Goal: Information Seeking & Learning: Learn about a topic

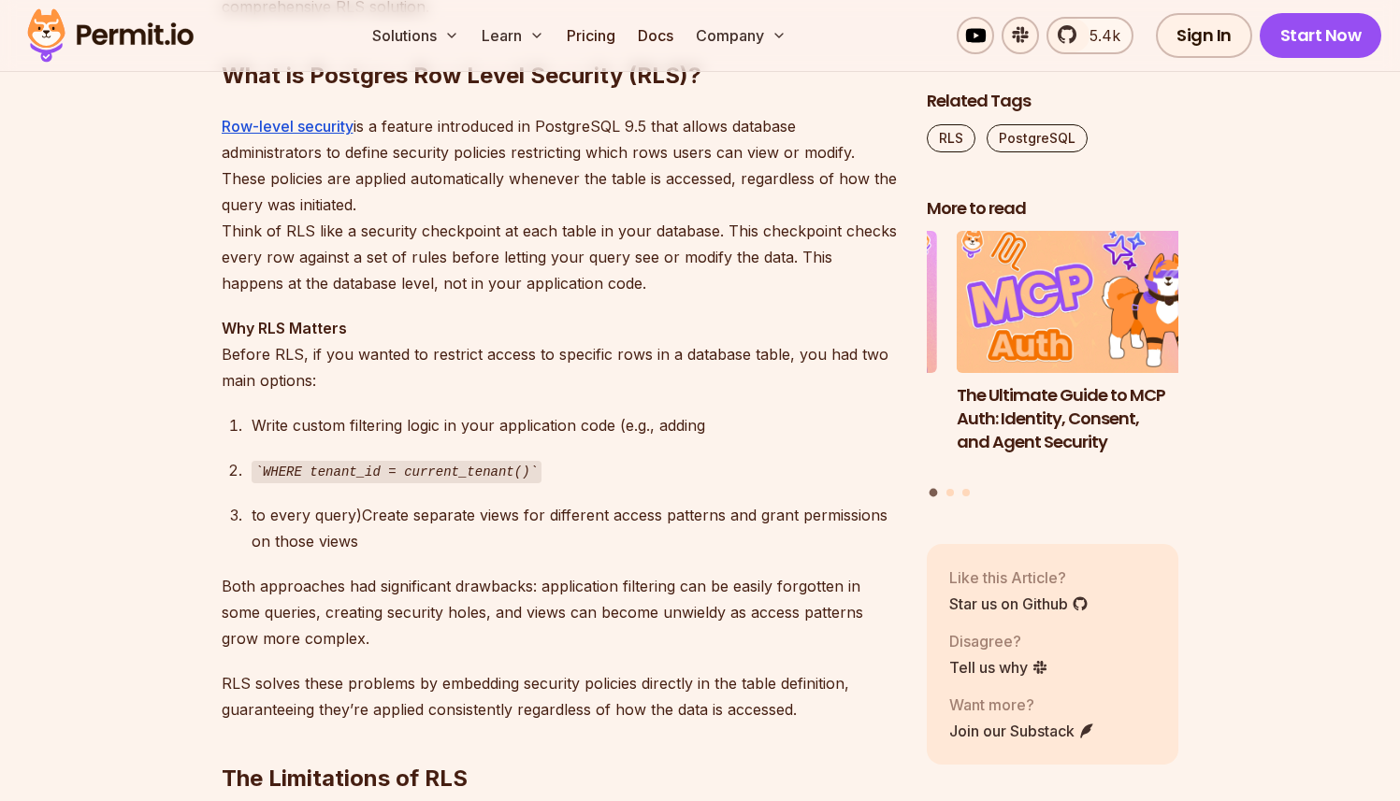
scroll to position [1504, 0]
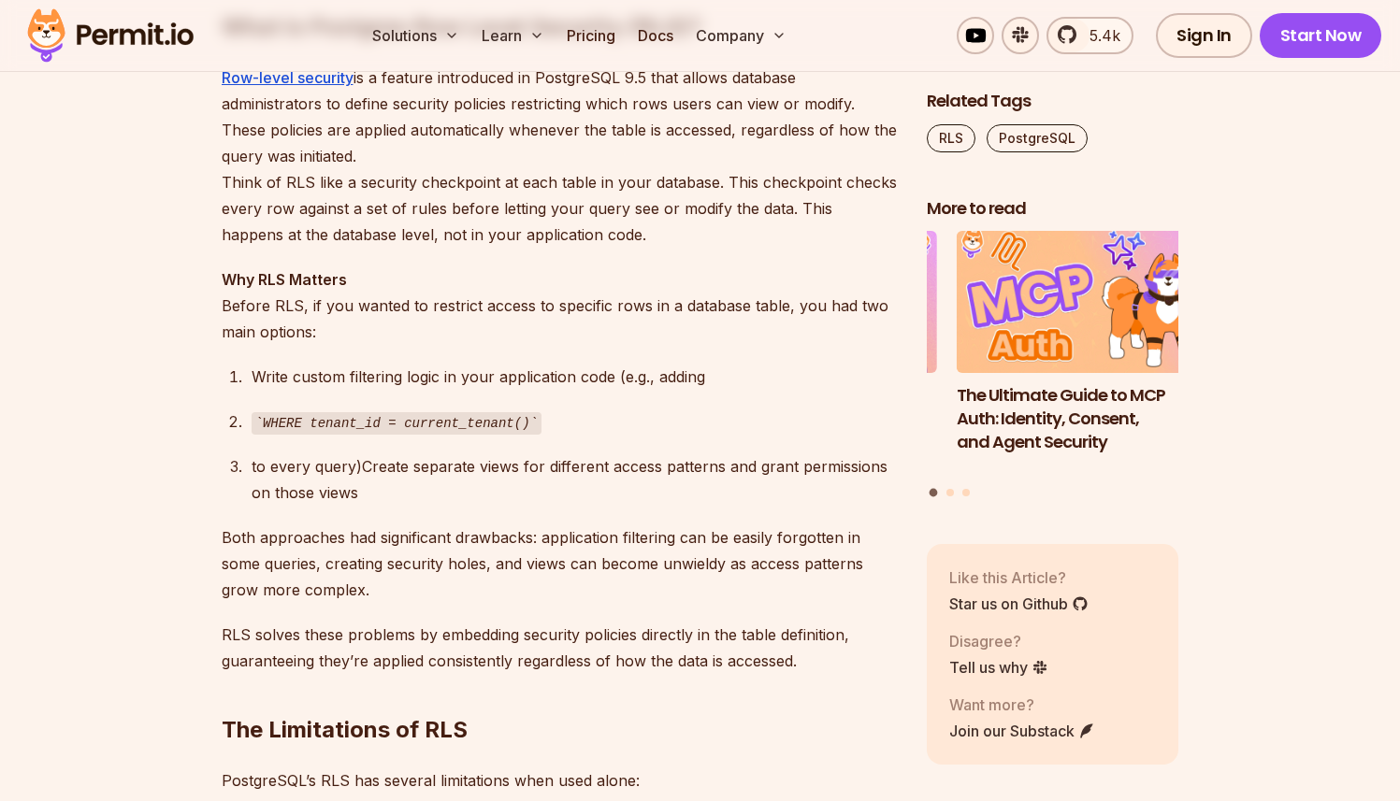
click at [364, 374] on div "Write custom filtering logic in your application code (e.g., adding" at bounding box center [574, 377] width 645 height 26
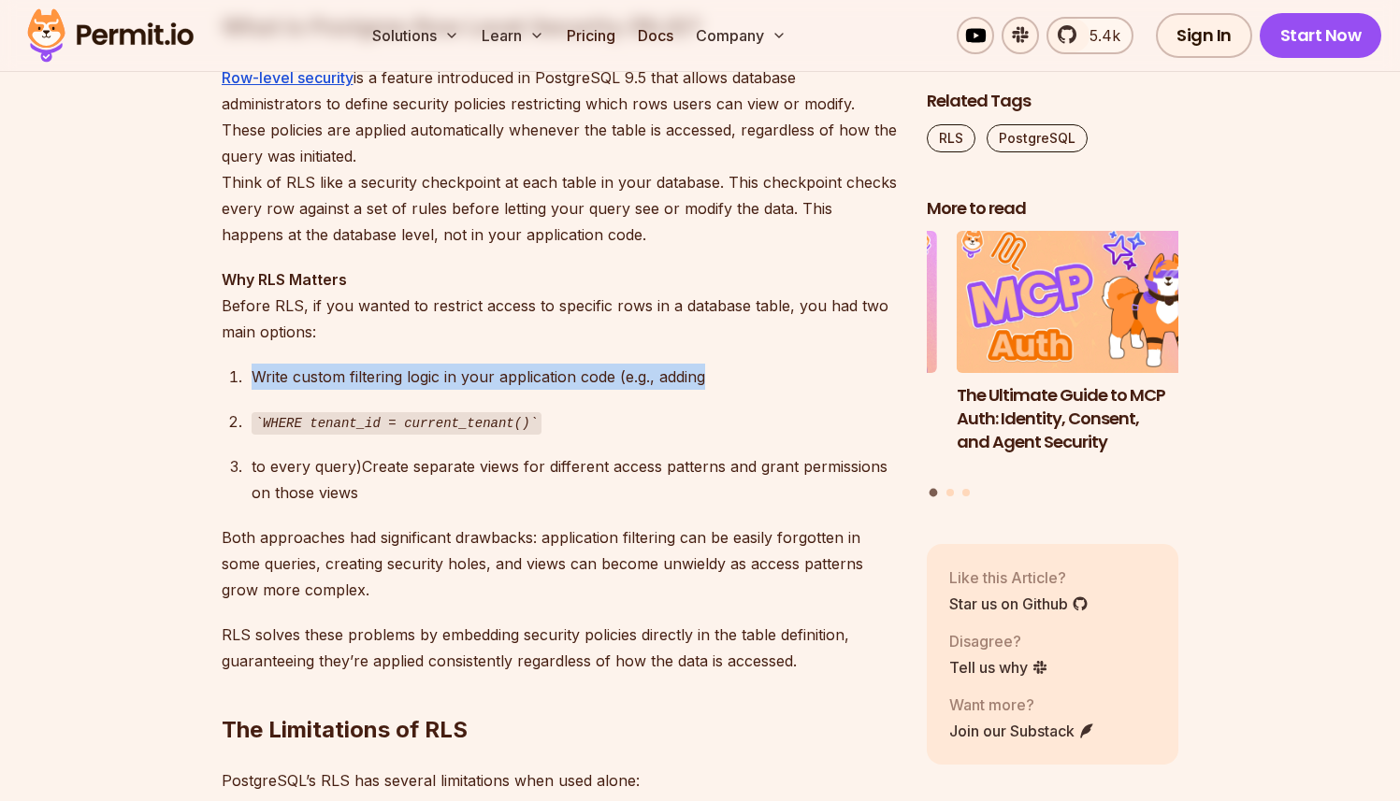
click at [364, 374] on div "Write custom filtering logic in your application code (e.g., adding" at bounding box center [574, 377] width 645 height 26
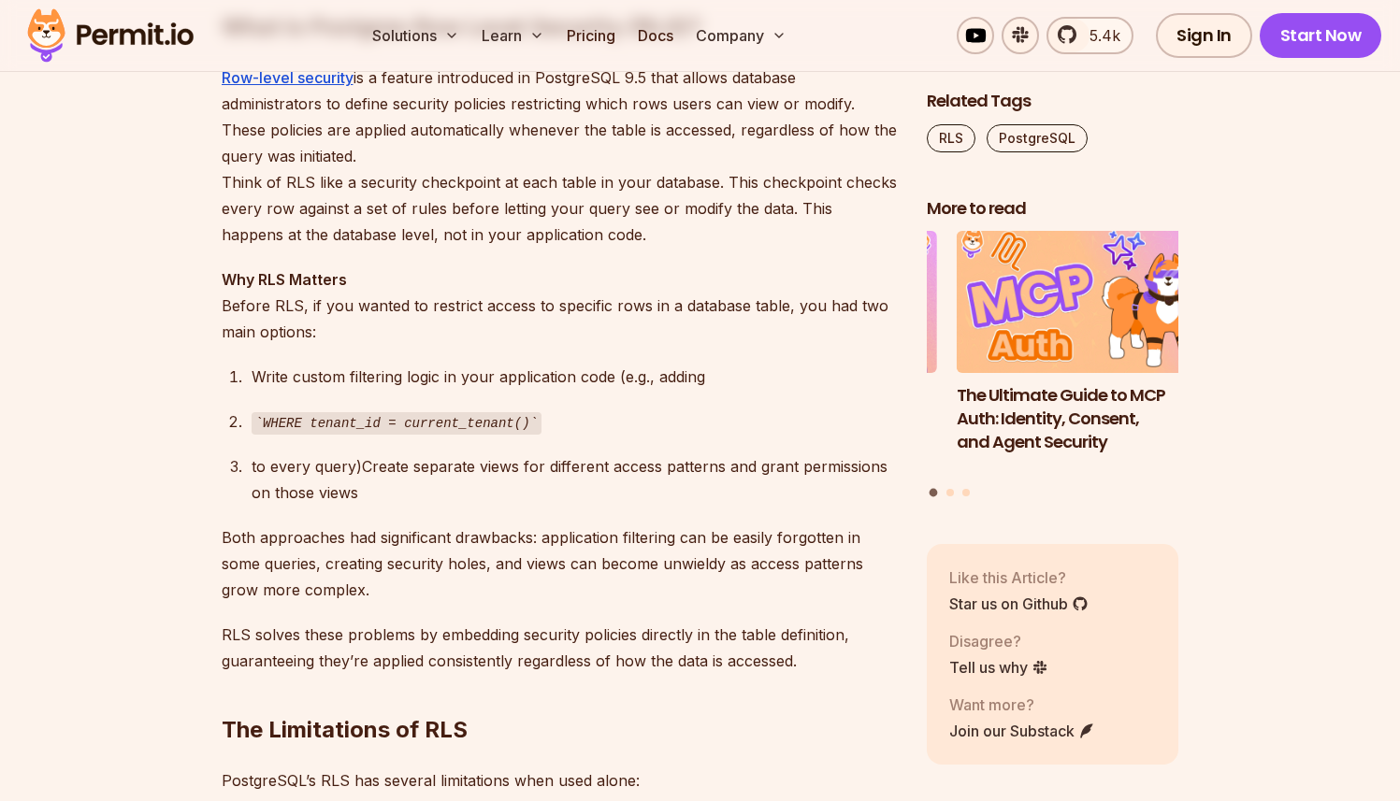
click at [380, 290] on p "Why RLS Matters Before RLS, if you wanted to restrict access to specific rows i…" at bounding box center [559, 305] width 675 height 79
click at [362, 388] on div "Write custom filtering logic in your application code (e.g., adding" at bounding box center [574, 377] width 645 height 26
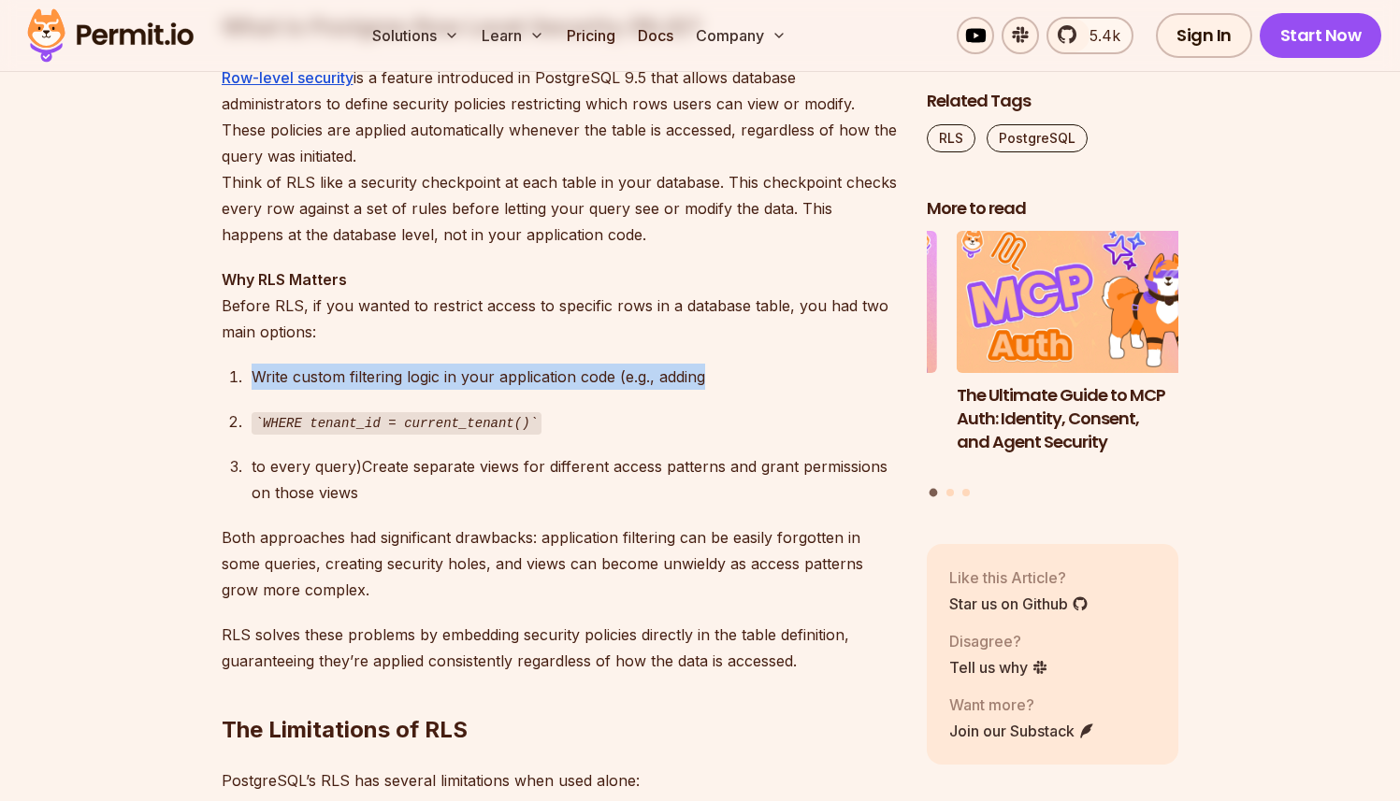
click at [362, 388] on div "Write custom filtering logic in your application code (e.g., adding" at bounding box center [574, 377] width 645 height 26
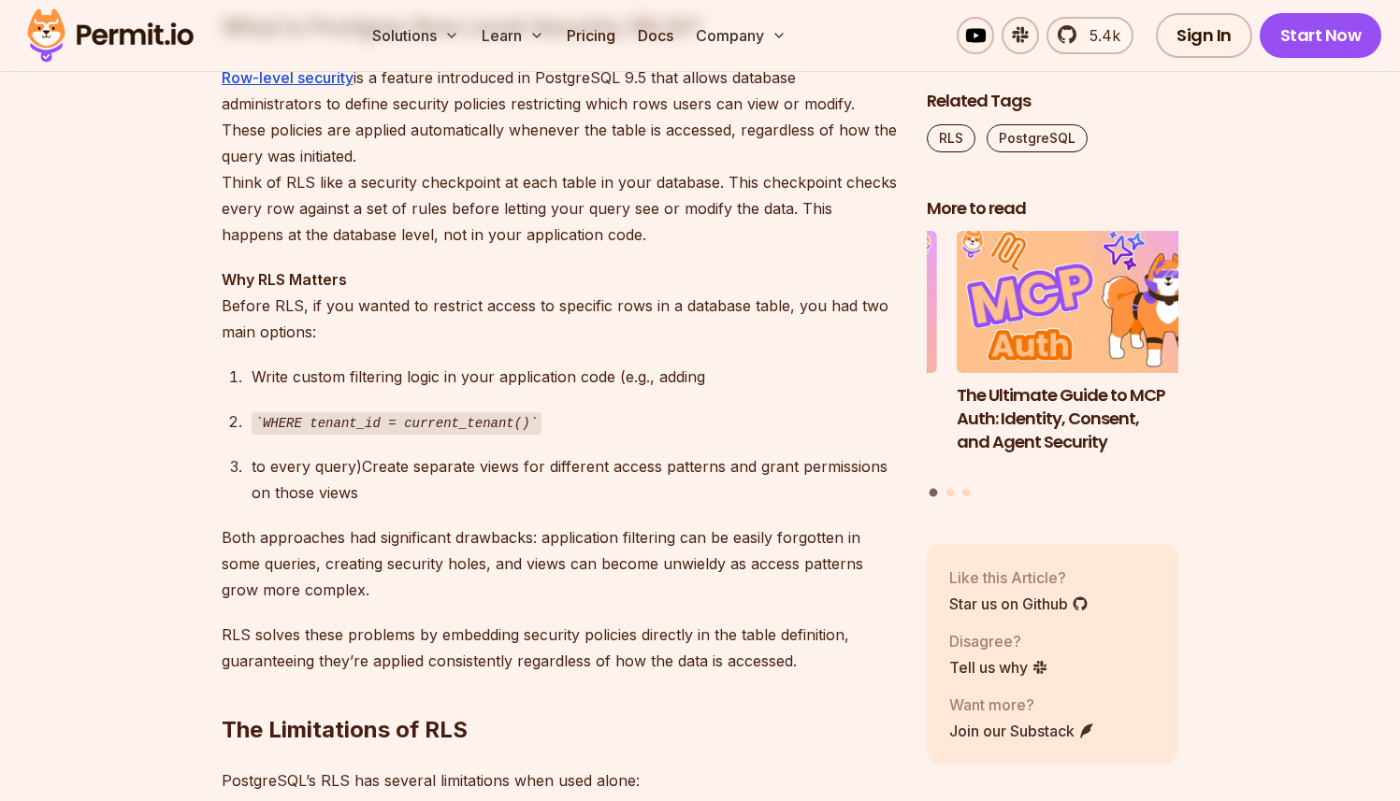
click at [358, 433] on code "WHERE tenant_id = current_tenant()" at bounding box center [397, 423] width 290 height 22
click at [371, 369] on div "Write custom filtering logic in your application code (e.g., adding" at bounding box center [574, 377] width 645 height 26
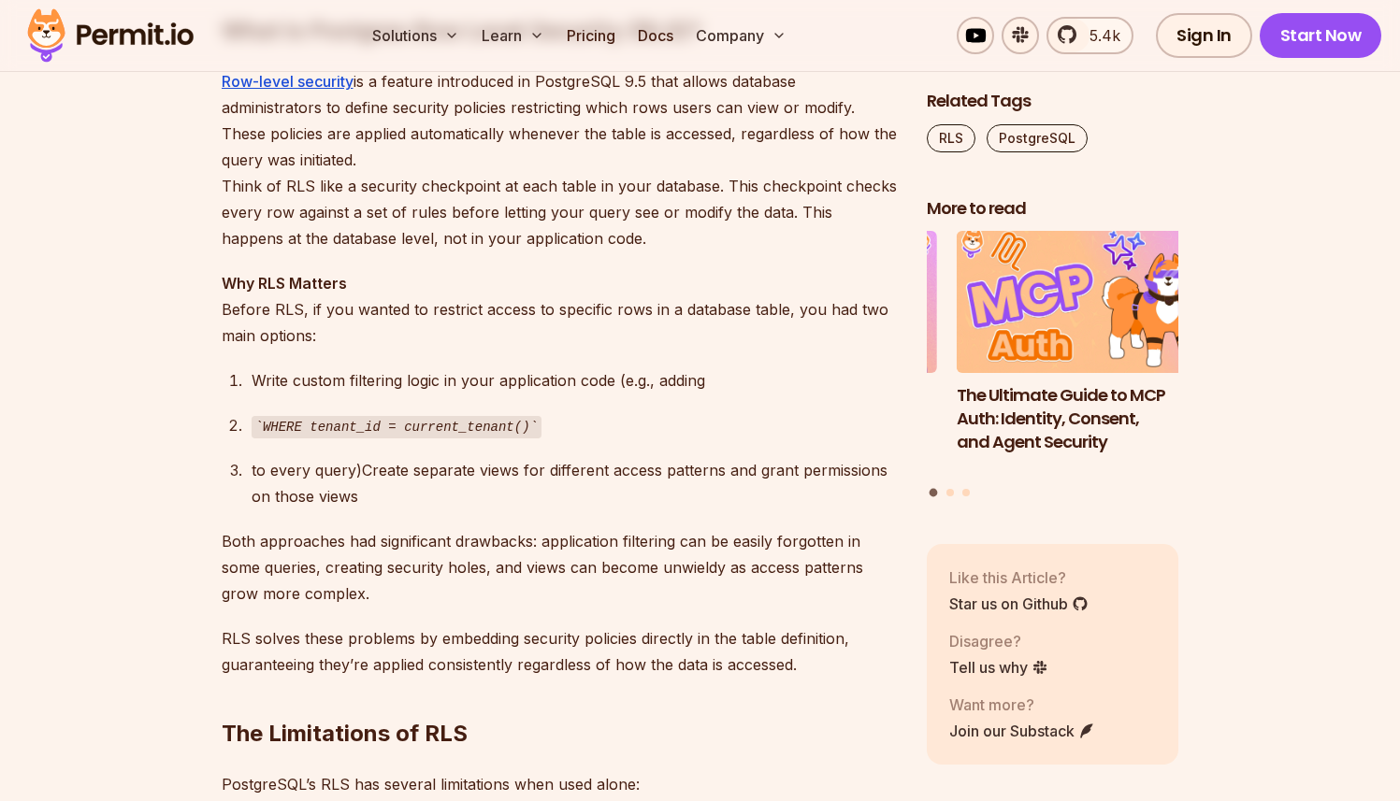
click at [380, 215] on p "Row-level security is a feature introduced in PostgreSQL 9.5 that allows databa…" at bounding box center [559, 159] width 675 height 183
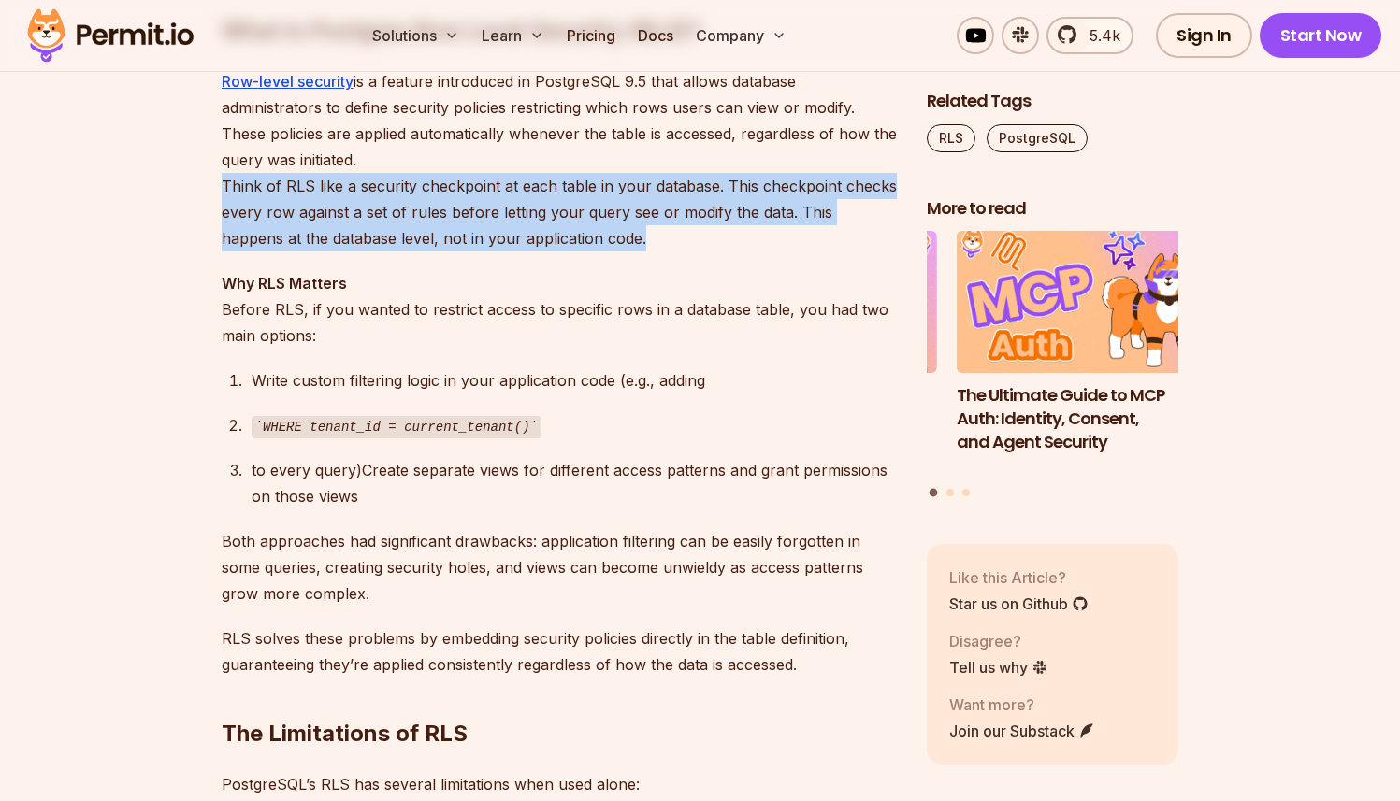
click at [380, 215] on p "Row-level security is a feature introduced in PostgreSQL 9.5 that allows databa…" at bounding box center [559, 159] width 675 height 183
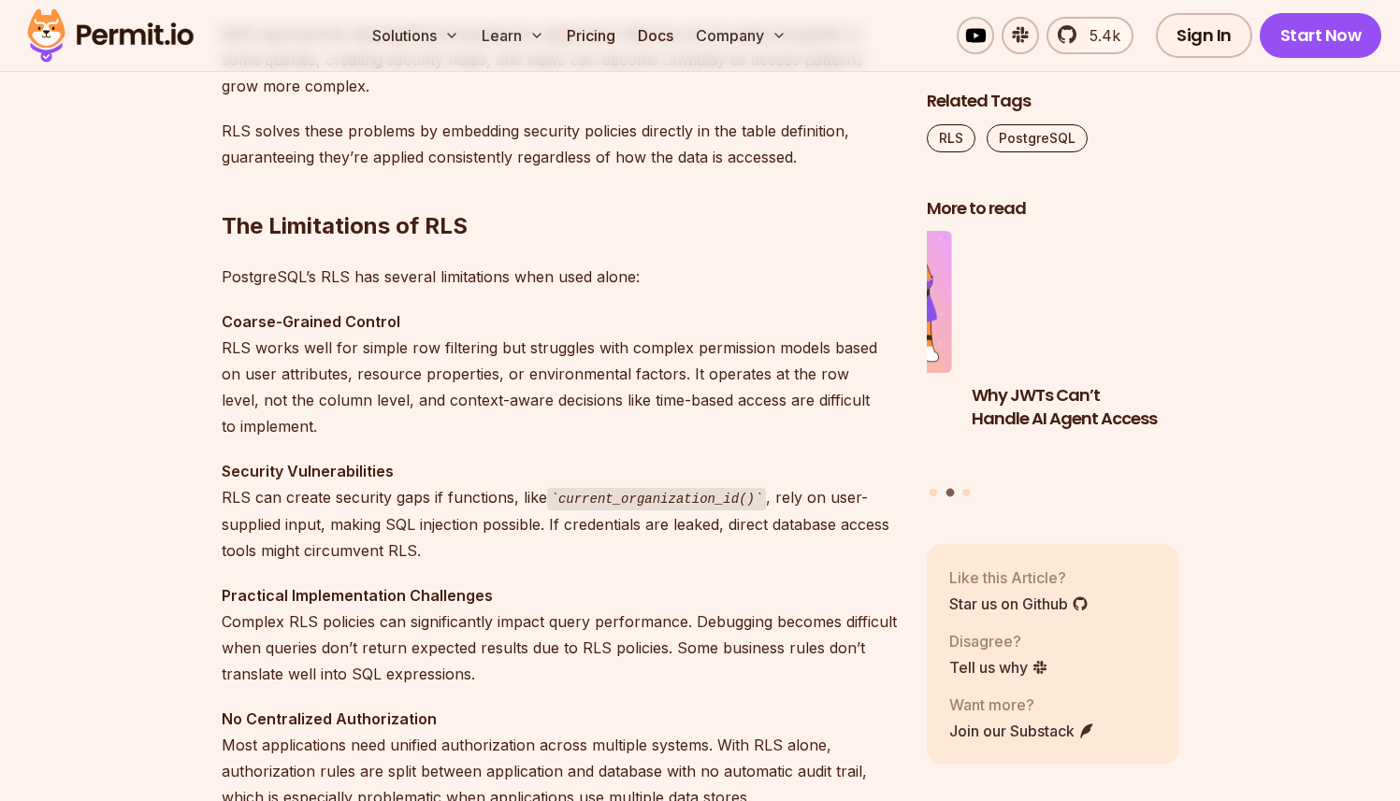
scroll to position [2111, 0]
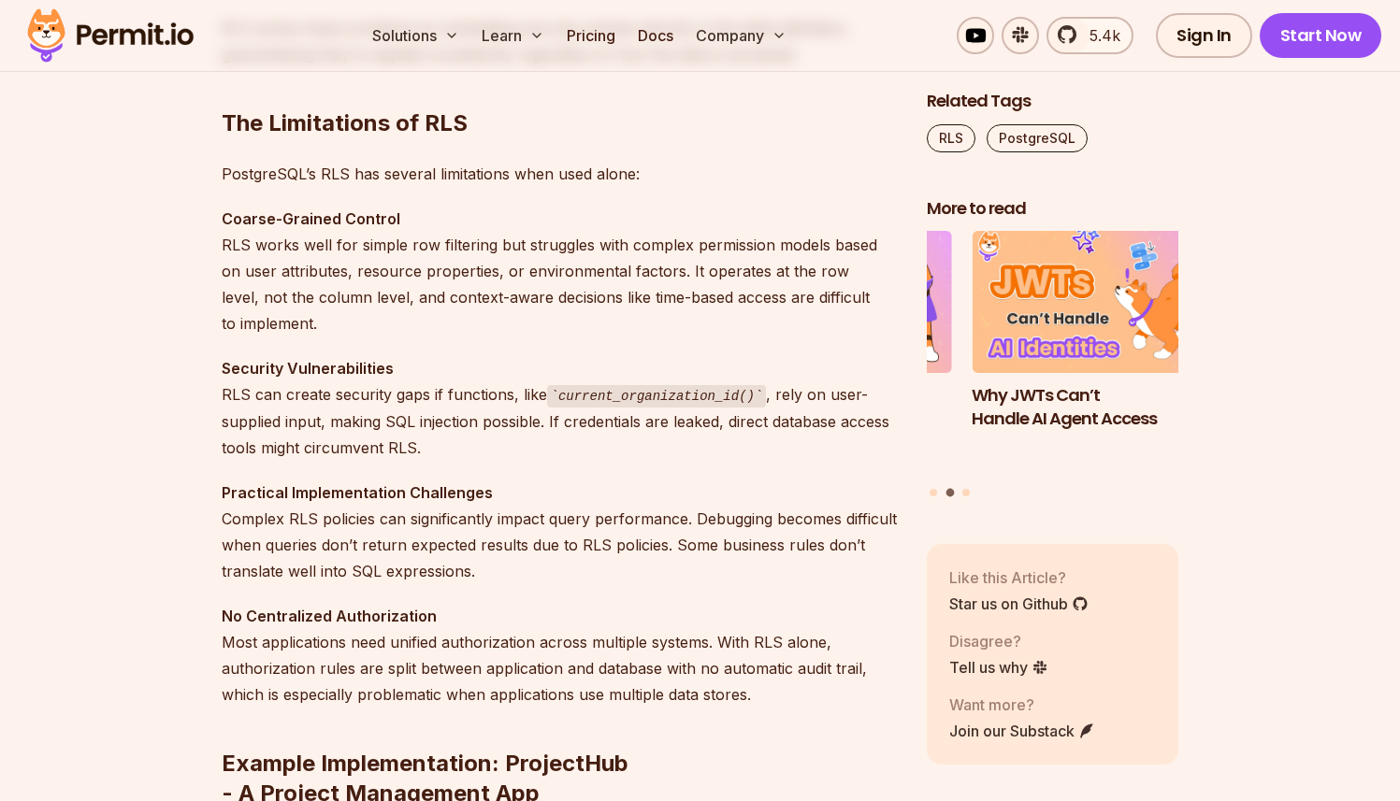
click at [347, 167] on p "PostgreSQL’s RLS has several limitations when used alone:" at bounding box center [559, 174] width 675 height 26
click at [327, 250] on p "Coarse-Grained Control RLS works well for simple row filtering but struggles wi…" at bounding box center [559, 271] width 675 height 131
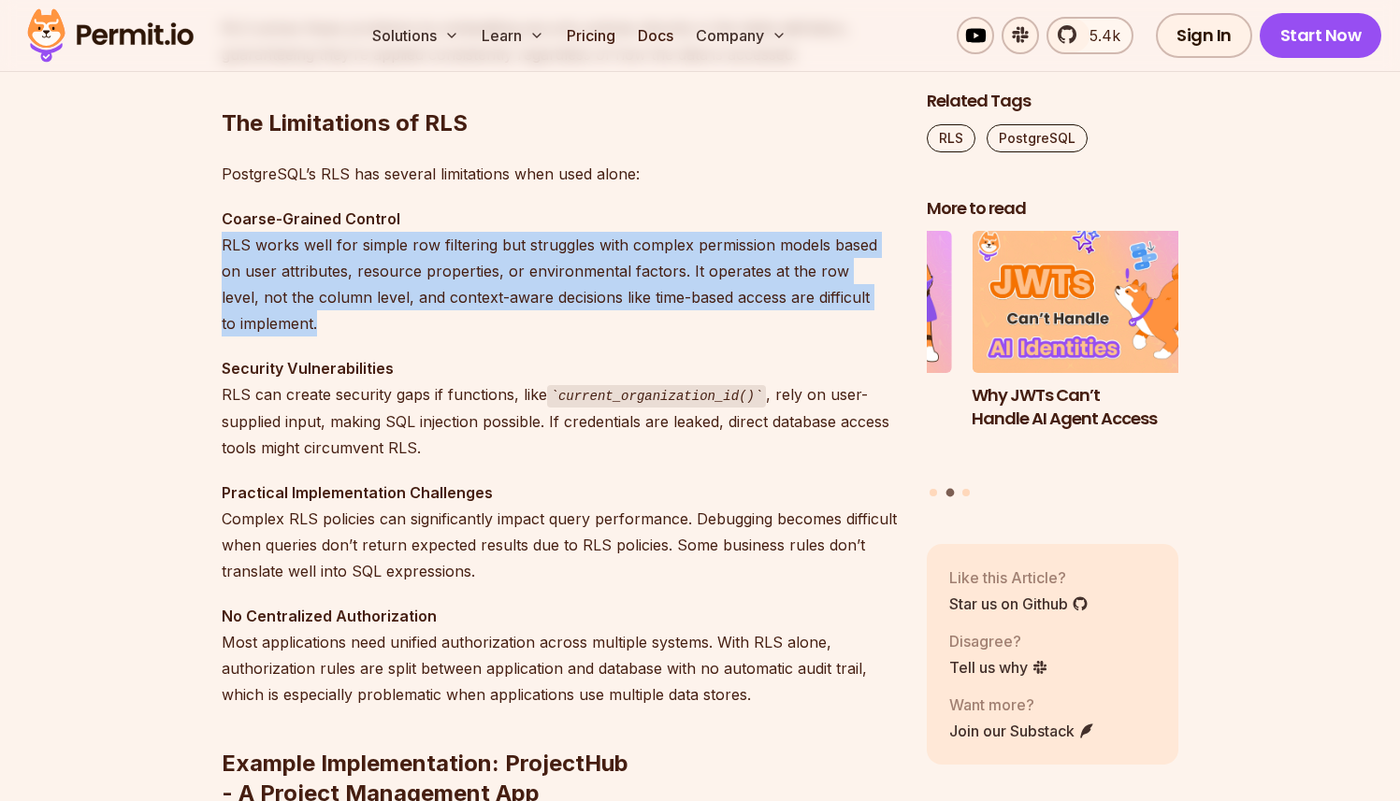
click at [327, 250] on p "Coarse-Grained Control RLS works well for simple row filtering but struggles wi…" at bounding box center [559, 271] width 675 height 131
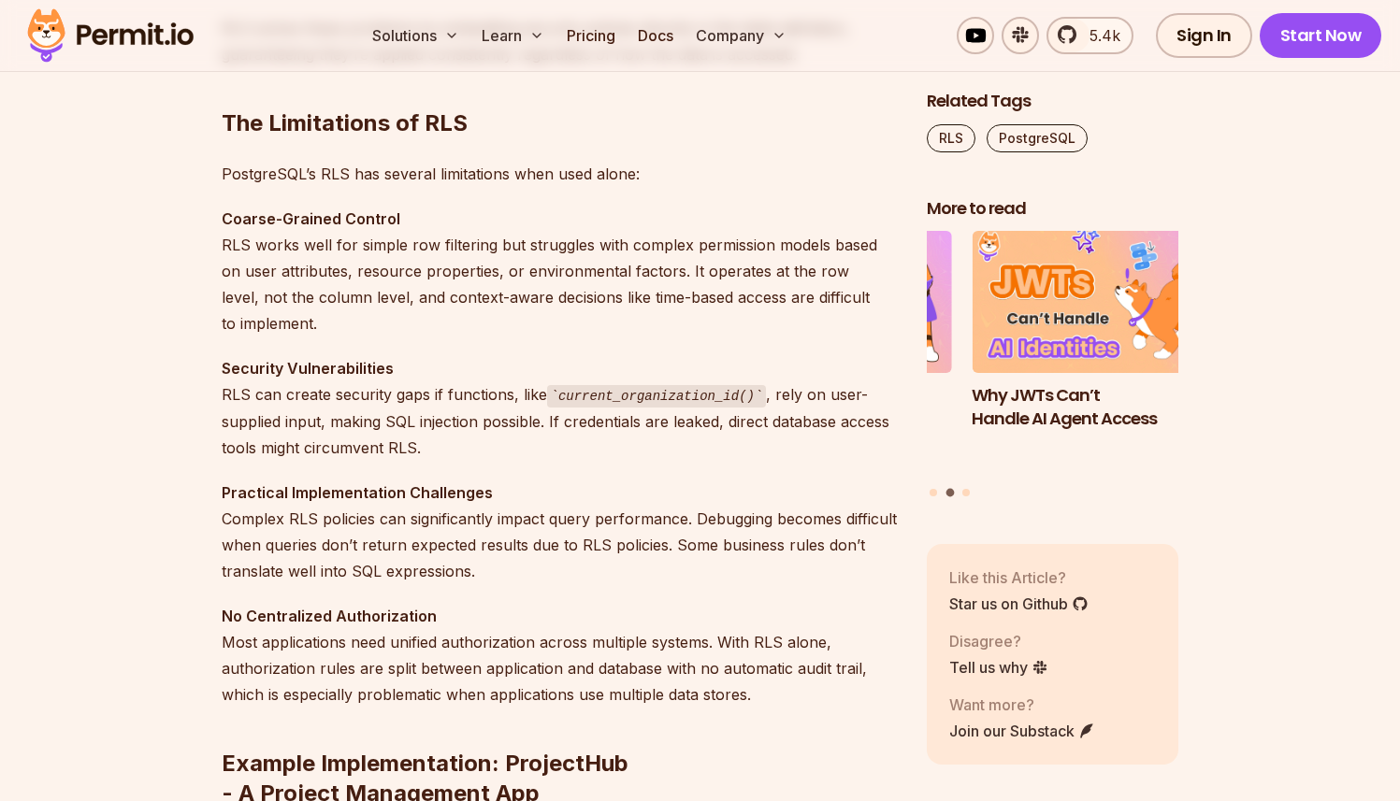
click at [281, 391] on p "Security Vulnerabilities RLS can create security gaps if functions, like curren…" at bounding box center [559, 408] width 675 height 106
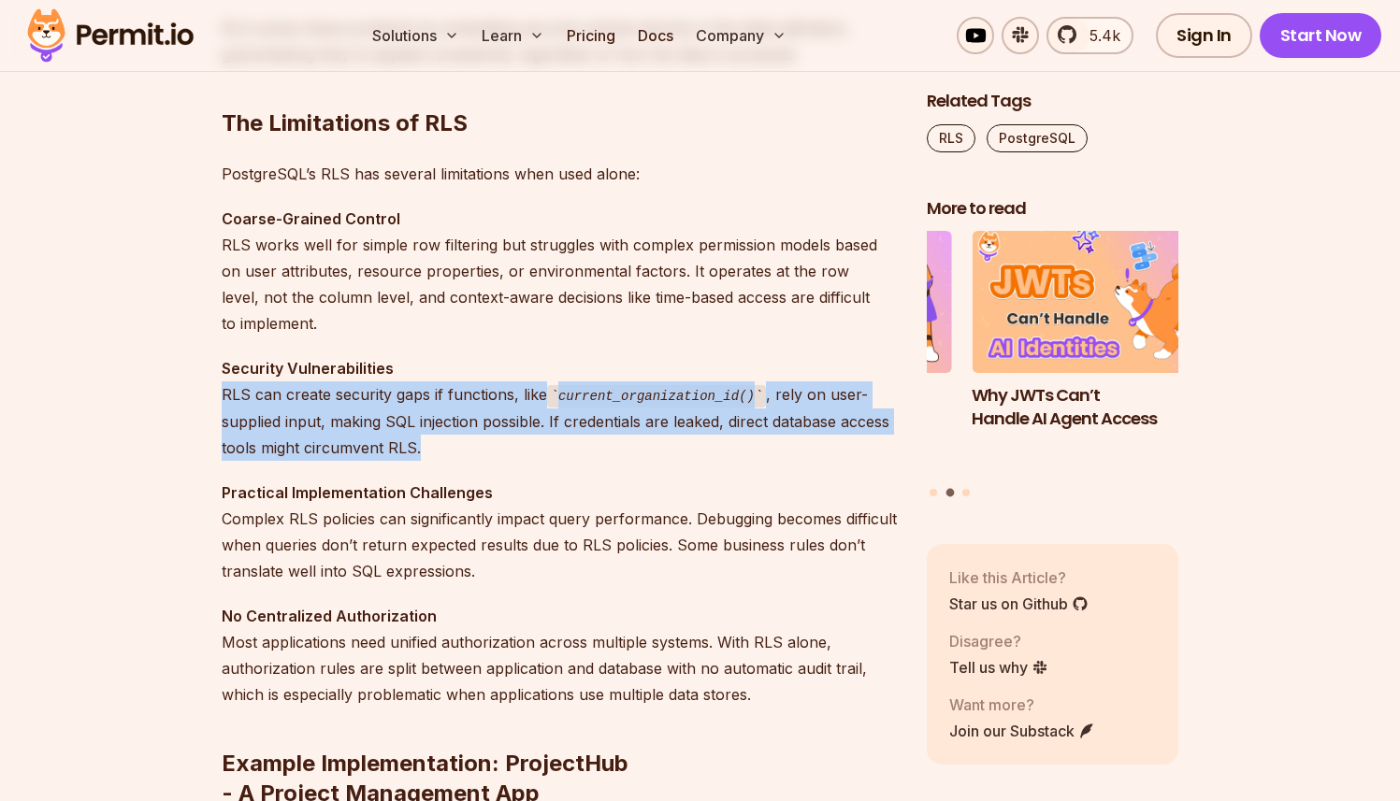
click at [281, 391] on p "Security Vulnerabilities RLS can create security gaps if functions, like curren…" at bounding box center [559, 408] width 675 height 106
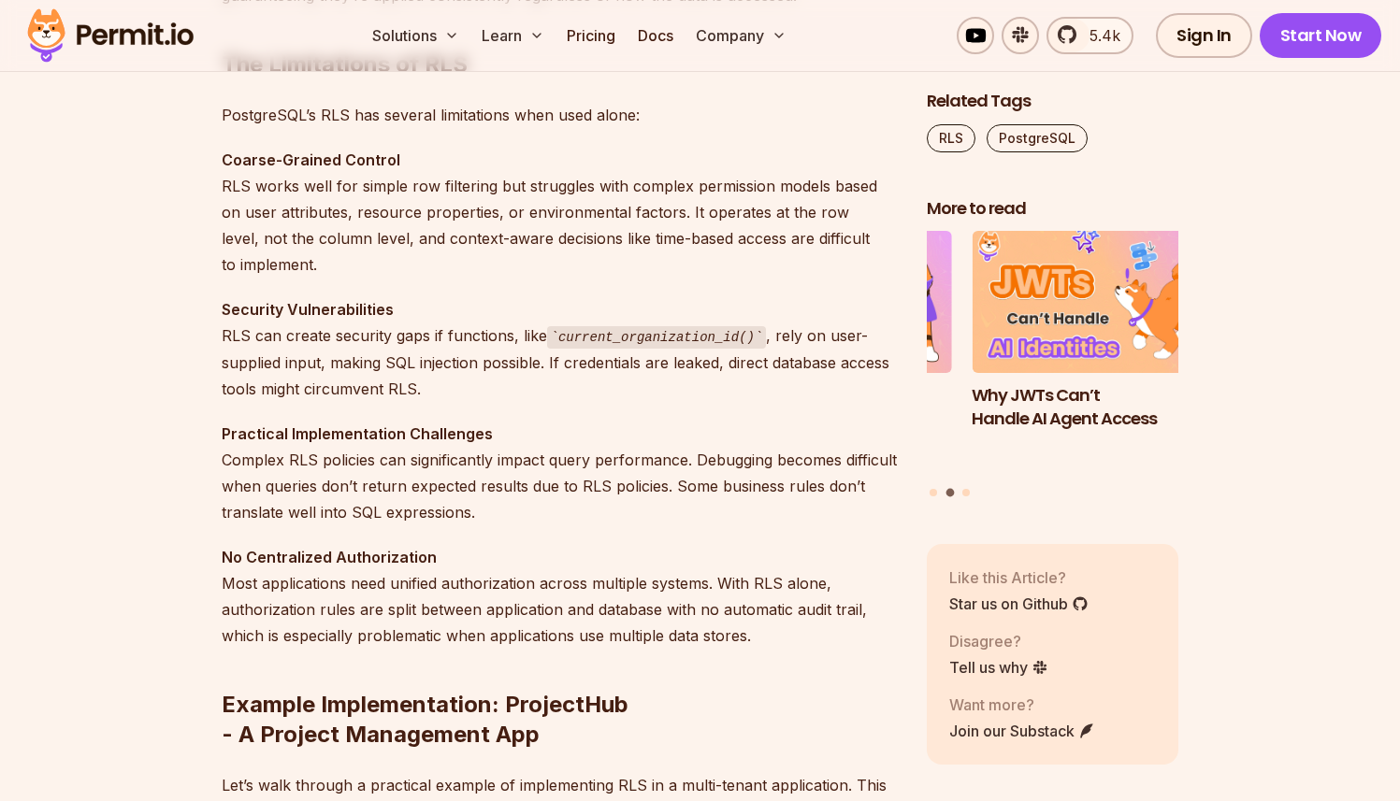
scroll to position [2209, 0]
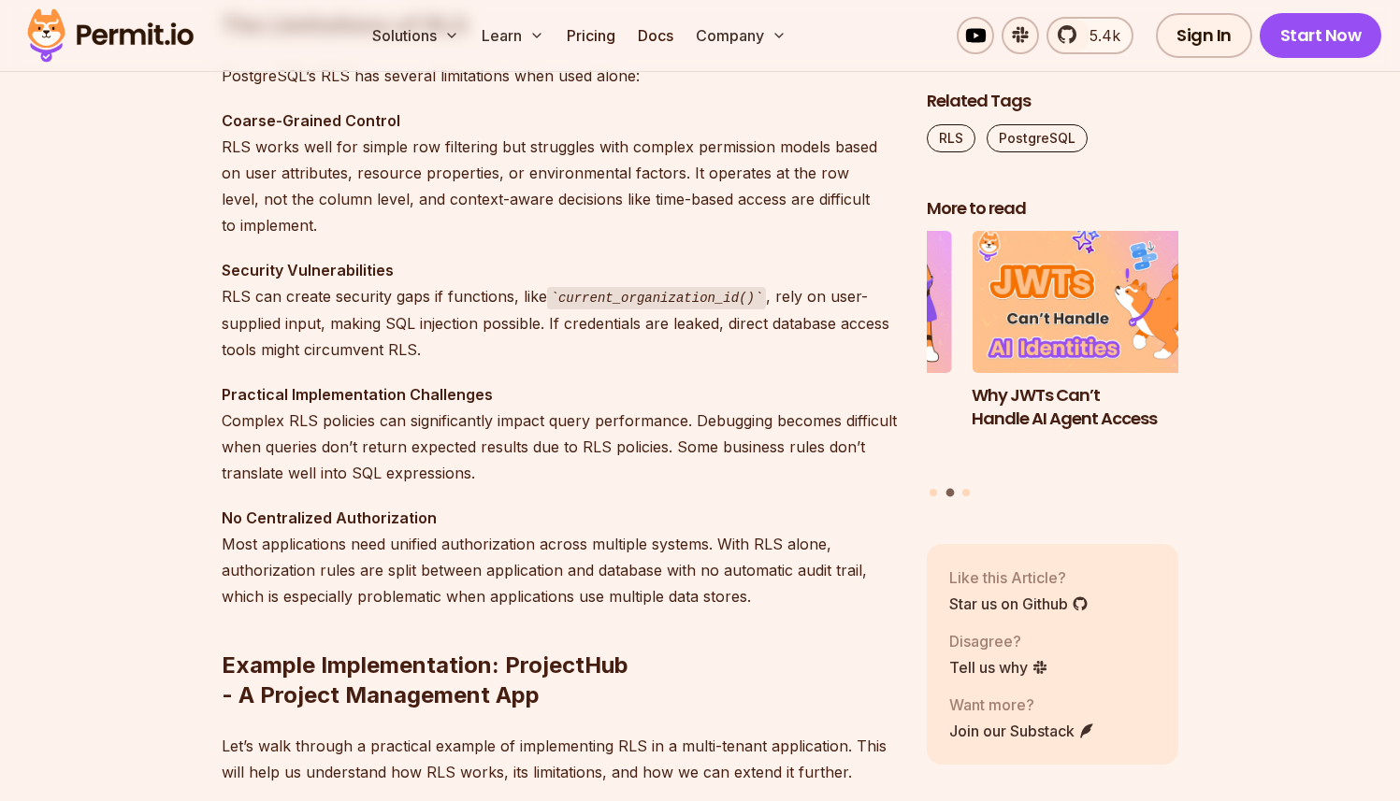
click at [321, 323] on p "Security Vulnerabilities RLS can create security gaps if functions, like curren…" at bounding box center [559, 310] width 675 height 106
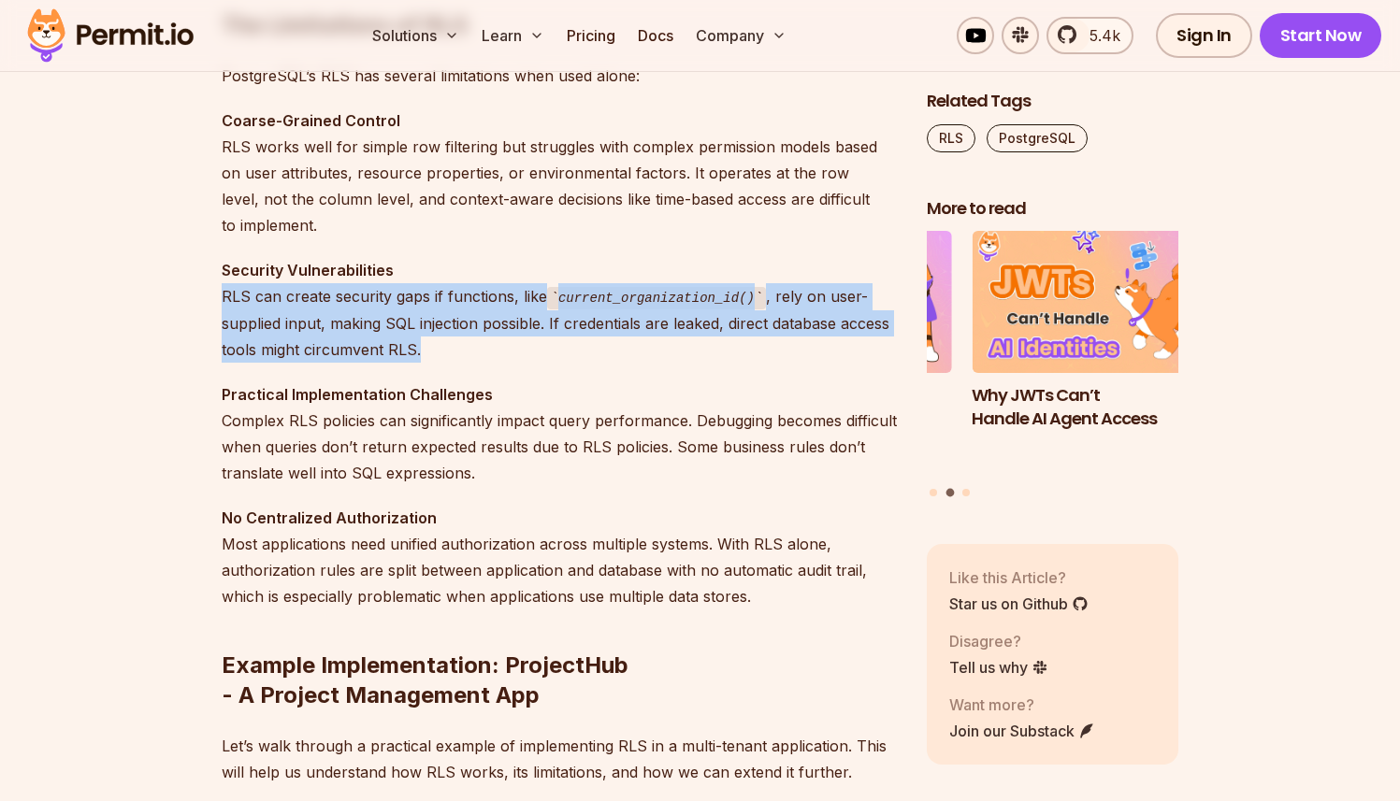
click at [321, 323] on p "Security Vulnerabilities RLS can create security gaps if functions, like curren…" at bounding box center [559, 310] width 675 height 106
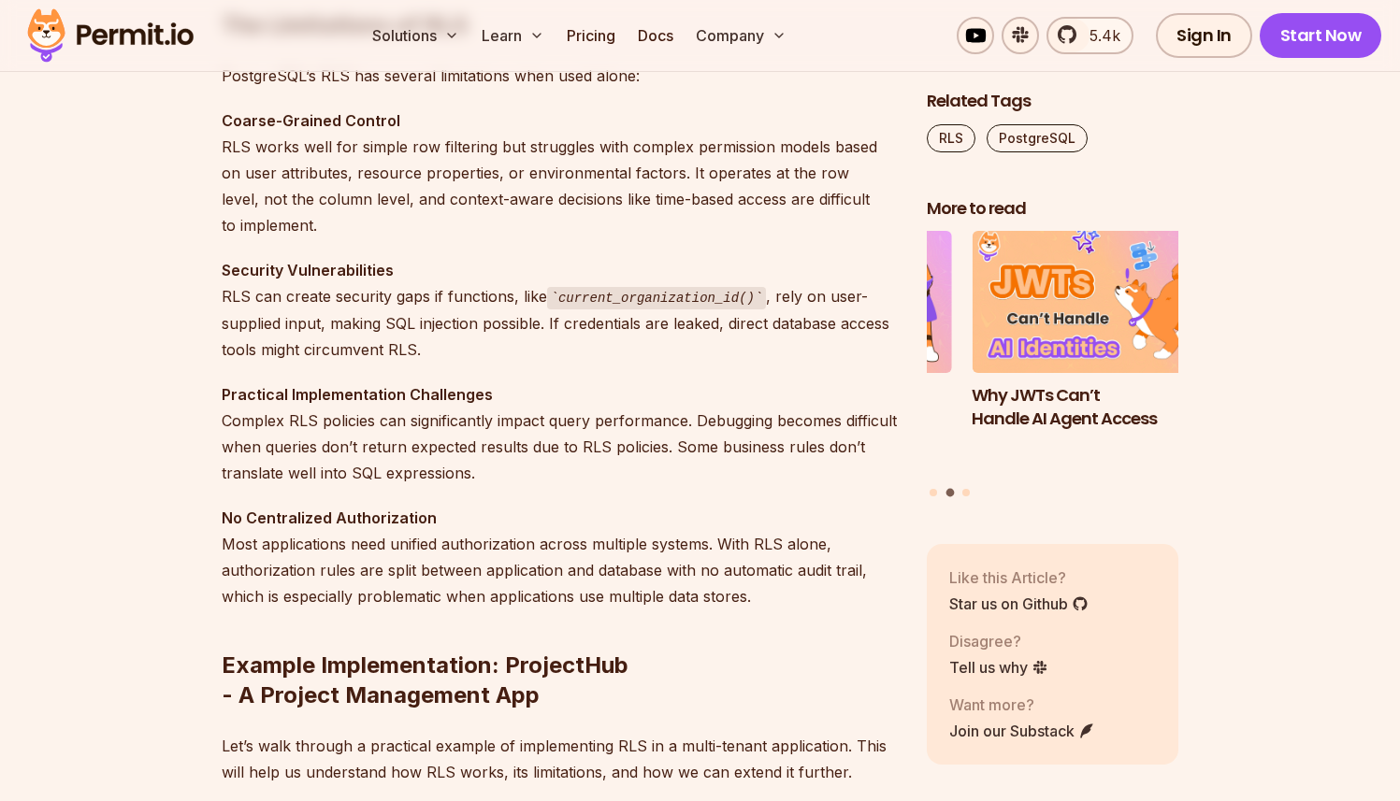
click at [345, 429] on p "Practical Implementation Challenges Complex RLS policies can significantly impa…" at bounding box center [559, 433] width 675 height 105
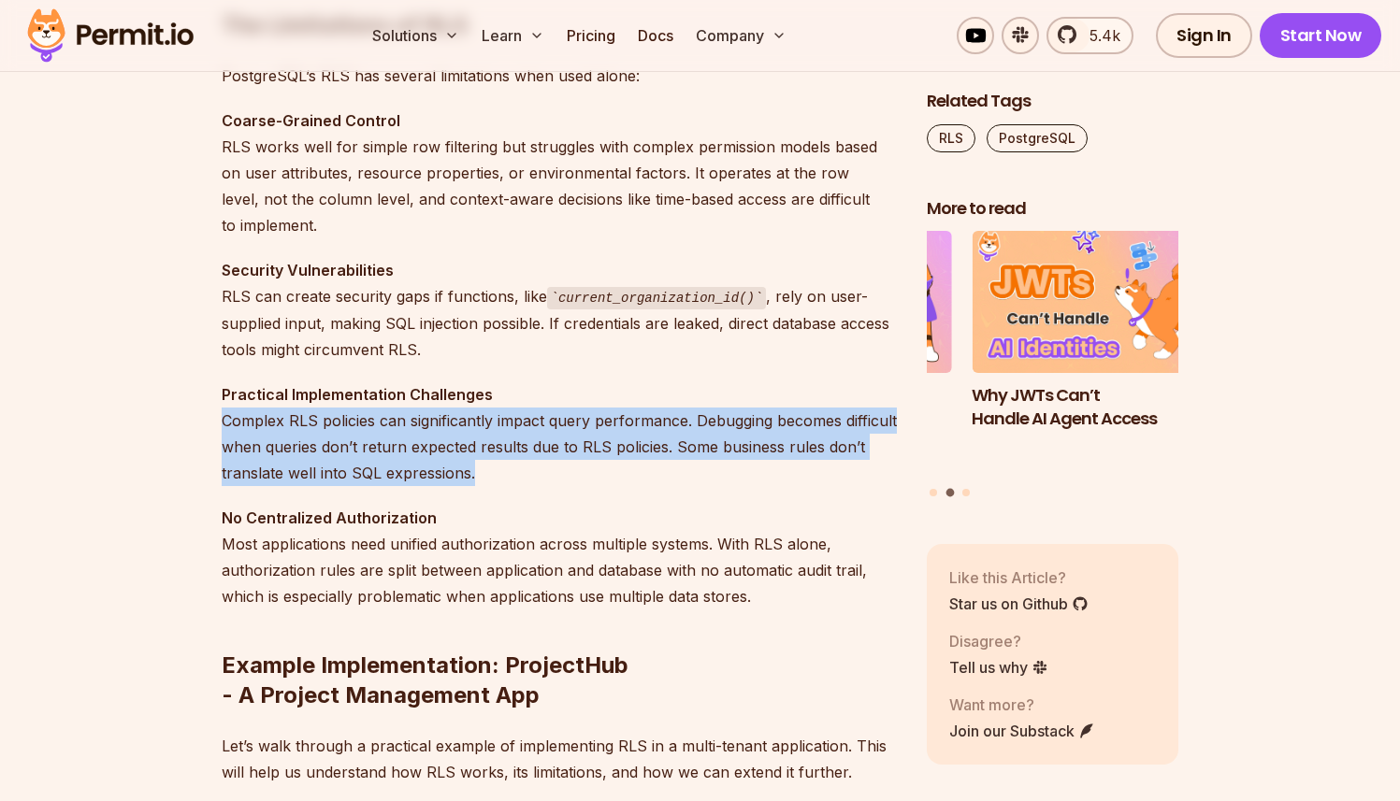
click at [345, 429] on p "Practical Implementation Challenges Complex RLS policies can significantly impa…" at bounding box center [559, 433] width 675 height 105
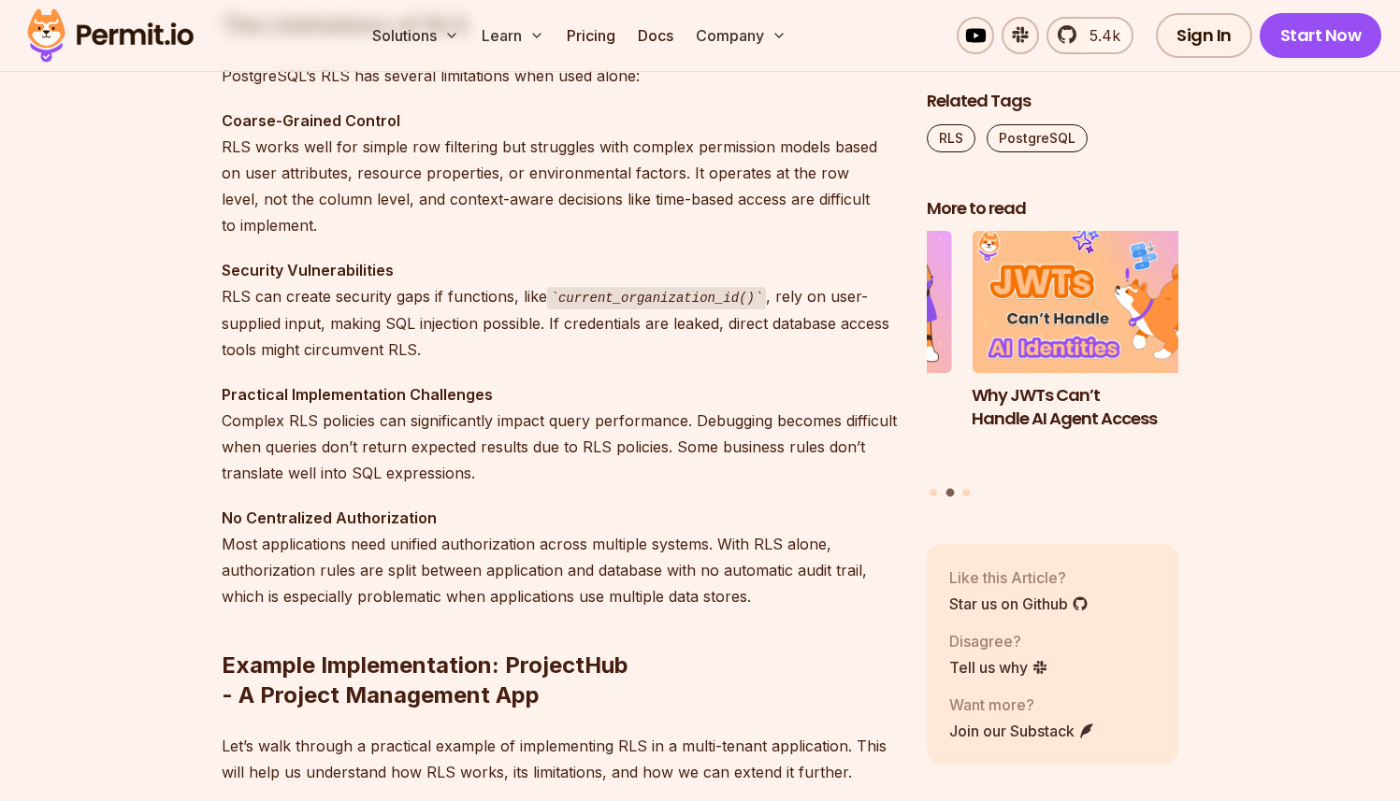
click at [347, 336] on p "Security Vulnerabilities RLS can create security gaps if functions, like curren…" at bounding box center [559, 310] width 675 height 106
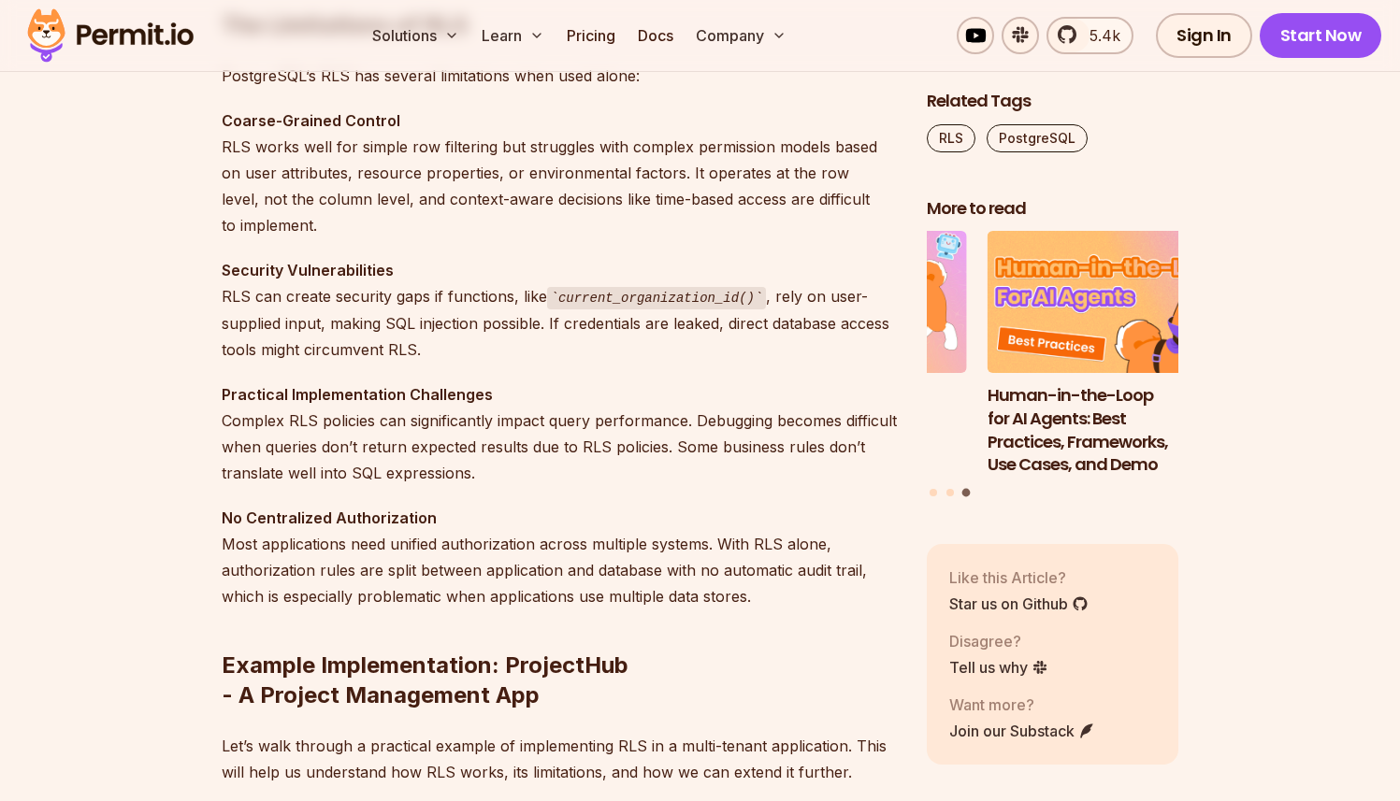
click at [351, 335] on p "Security Vulnerabilities RLS can create security gaps if functions, like curren…" at bounding box center [559, 310] width 675 height 106
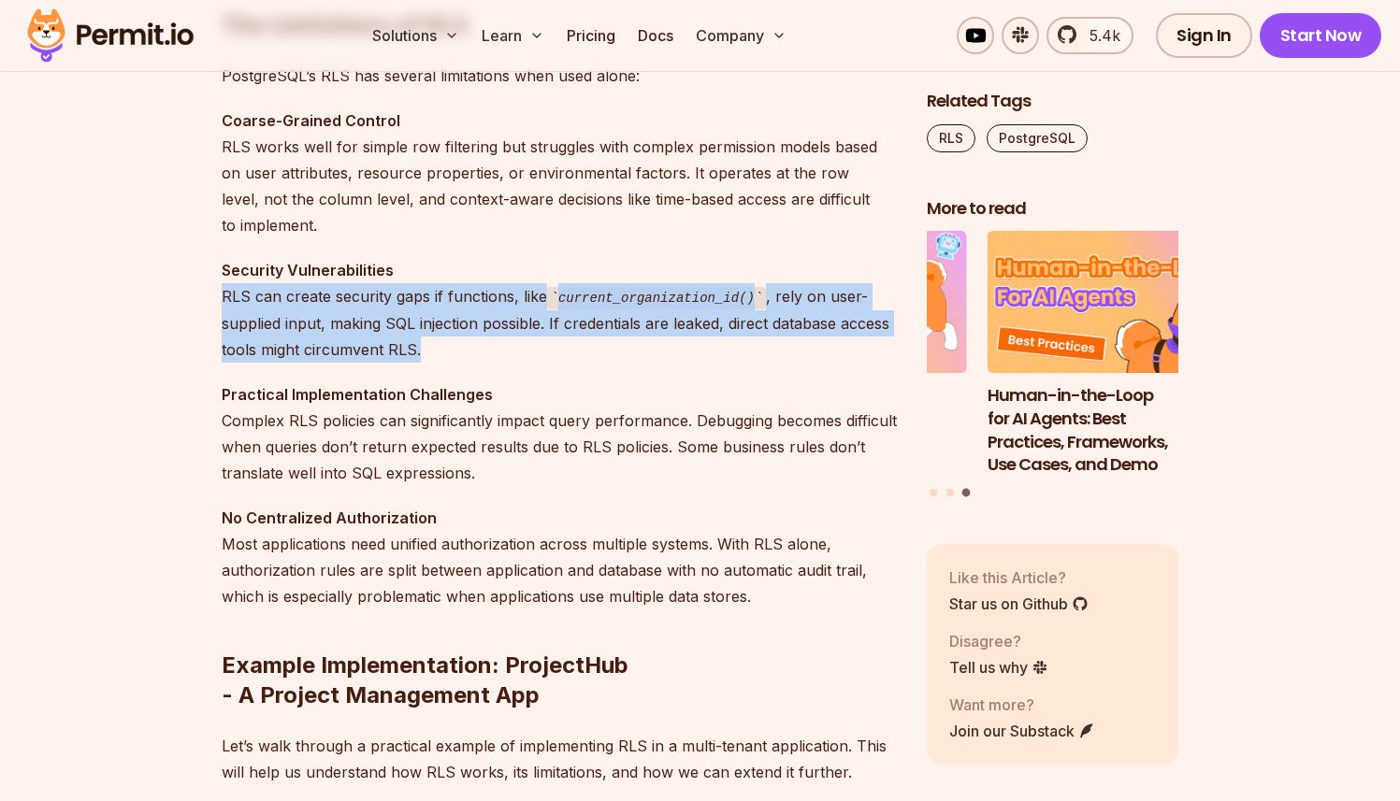
click at [351, 335] on p "Security Vulnerabilities RLS can create security gaps if functions, like curren…" at bounding box center [559, 310] width 675 height 106
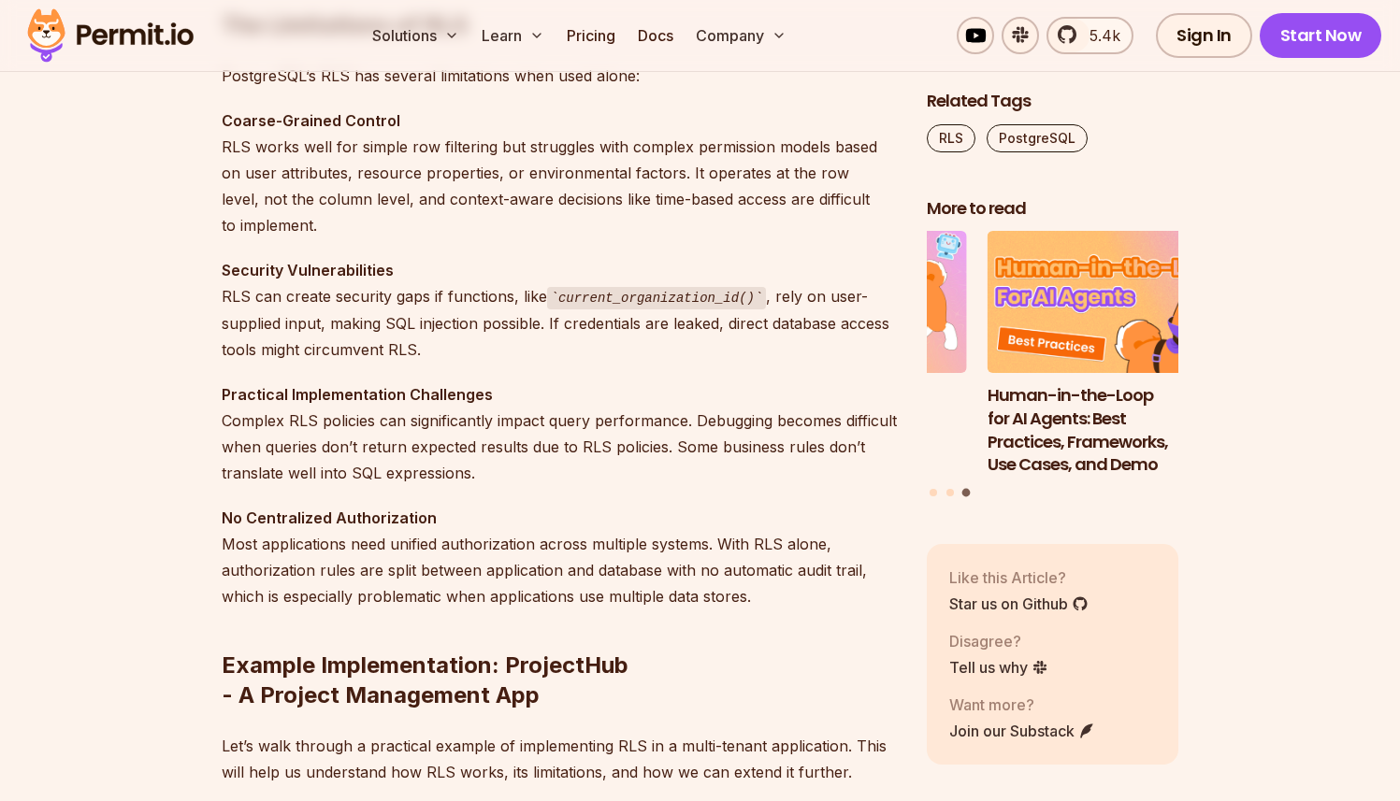
click at [346, 439] on p "Practical Implementation Challenges Complex RLS policies can significantly impa…" at bounding box center [559, 433] width 675 height 105
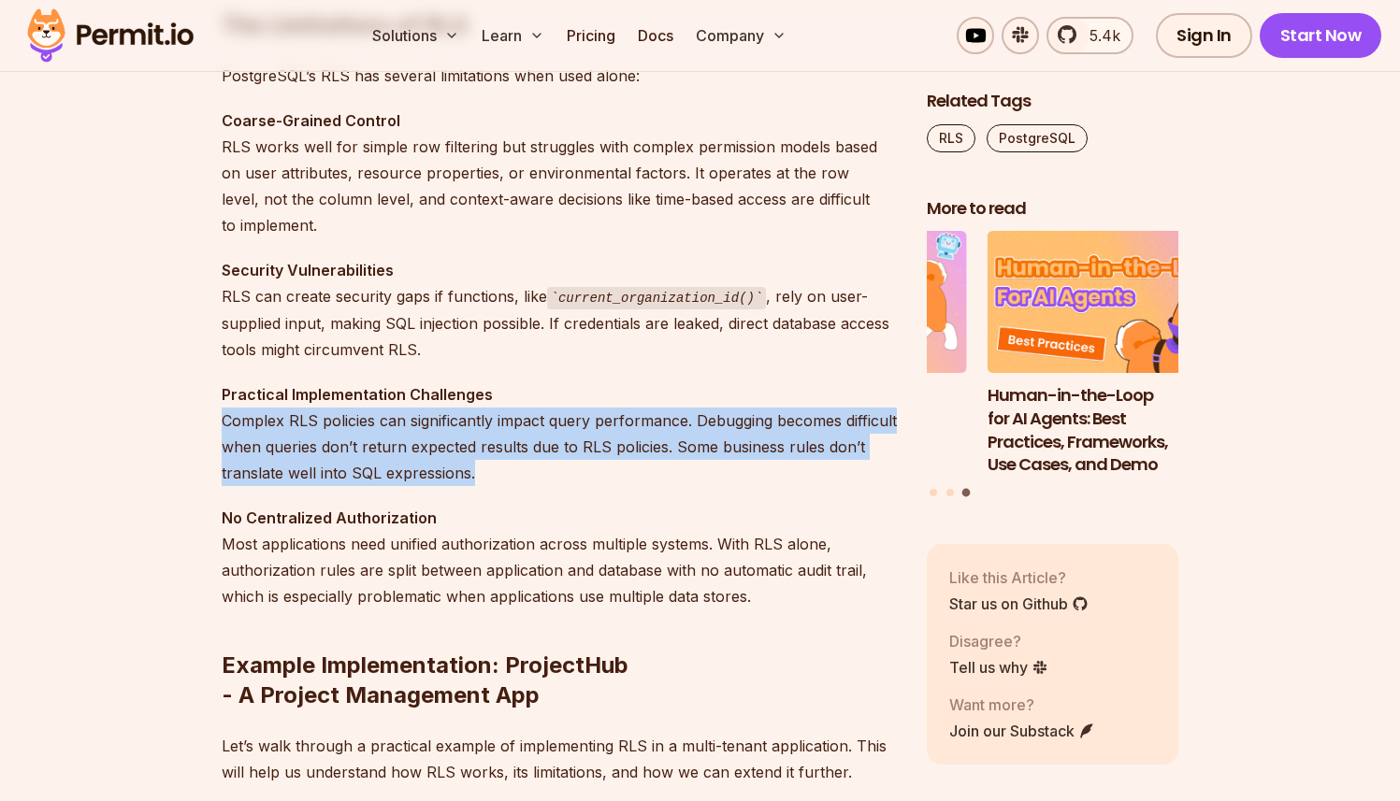
click at [346, 439] on p "Practical Implementation Challenges Complex RLS policies can significantly impa…" at bounding box center [559, 433] width 675 height 105
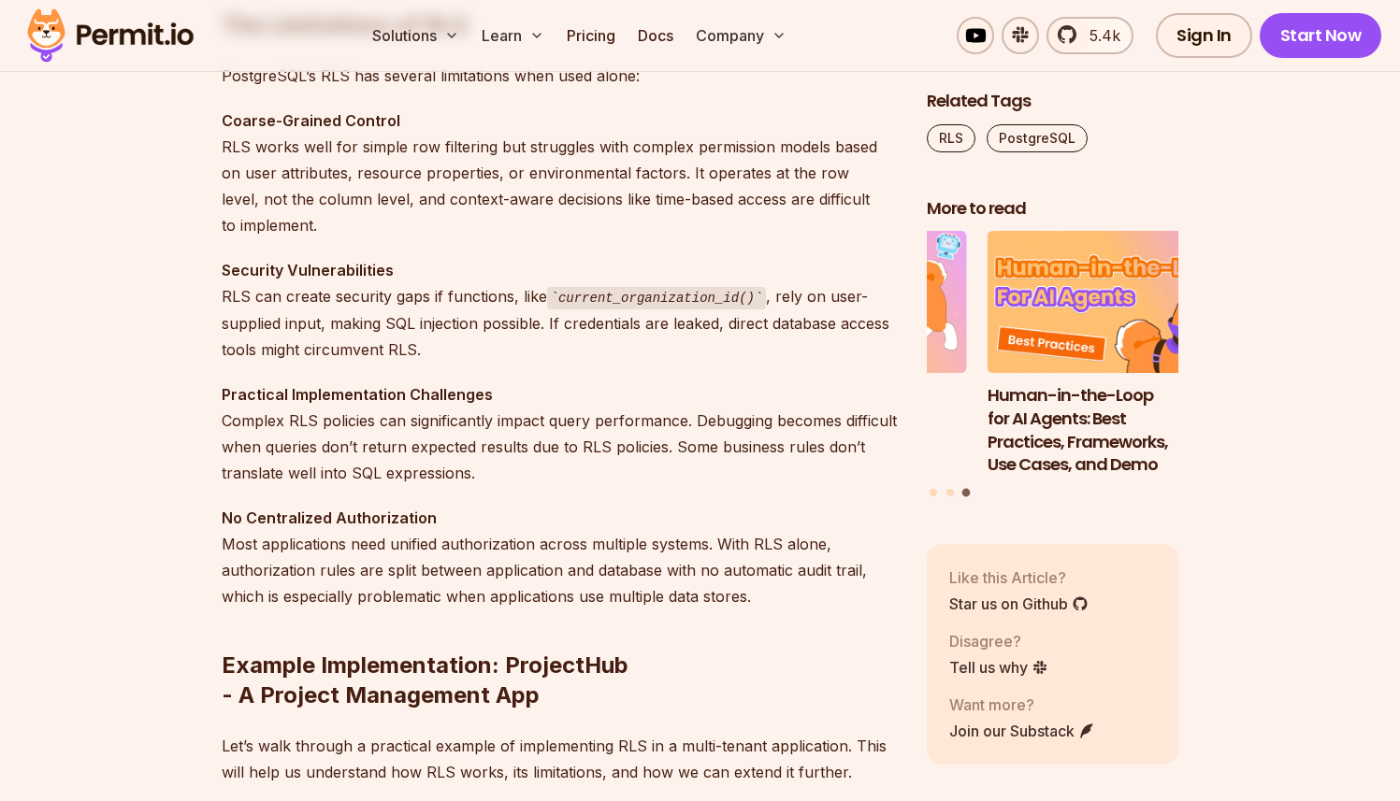
click at [338, 348] on p "Security Vulnerabilities RLS can create security gaps if functions, like curren…" at bounding box center [559, 310] width 675 height 106
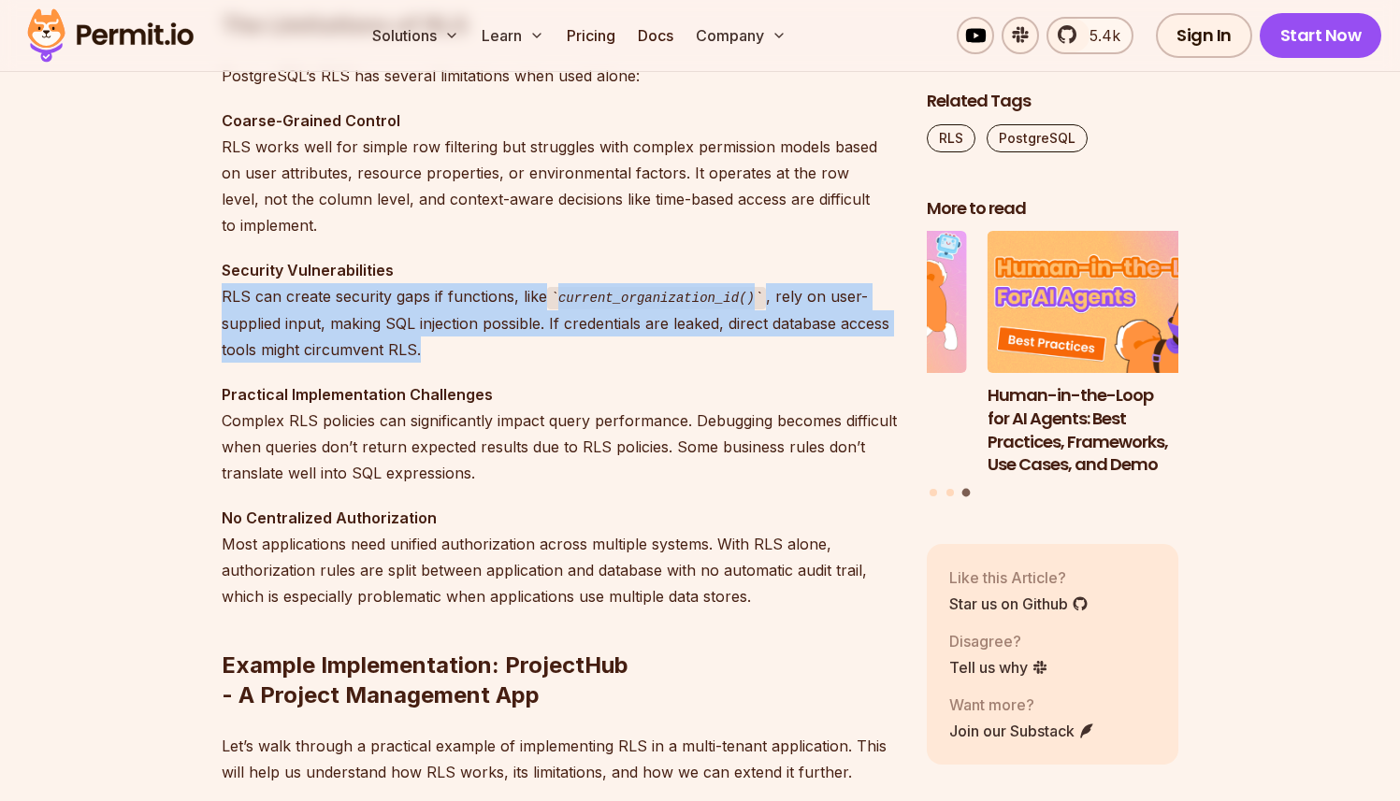
click at [338, 348] on p "Security Vulnerabilities RLS can create security gaps if functions, like curren…" at bounding box center [559, 310] width 675 height 106
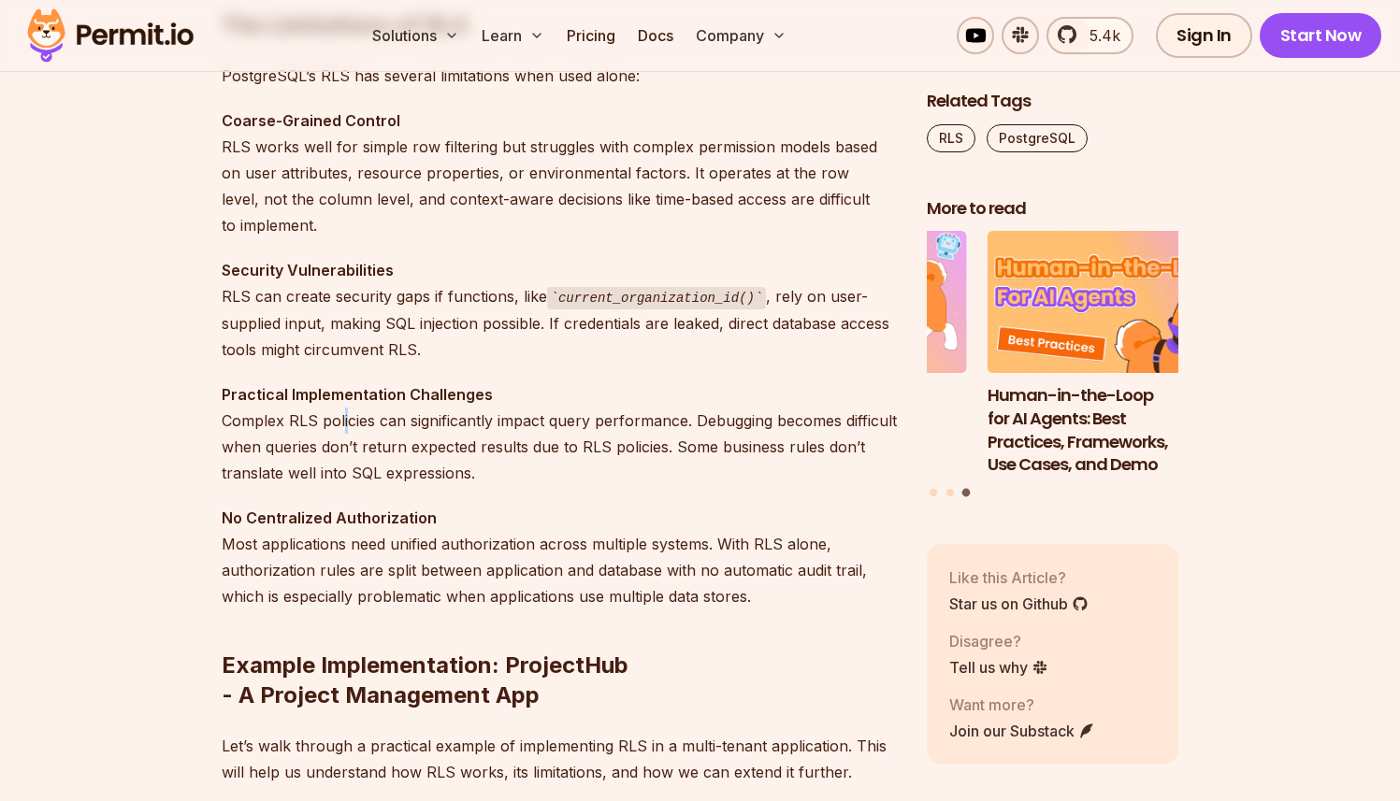
click at [342, 424] on p "Practical Implementation Challenges Complex RLS policies can significantly impa…" at bounding box center [559, 433] width 675 height 105
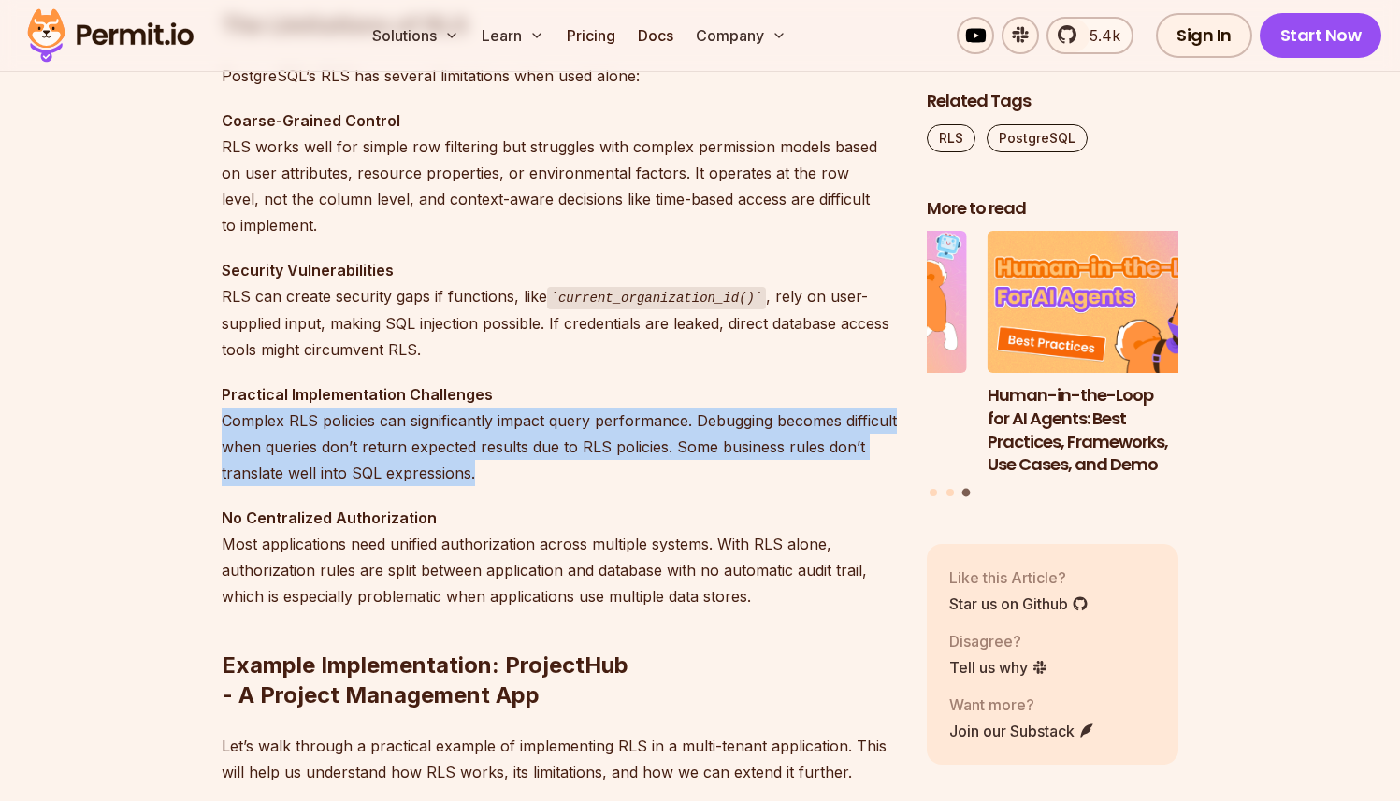
click at [342, 424] on p "Practical Implementation Challenges Complex RLS policies can significantly impa…" at bounding box center [559, 433] width 675 height 105
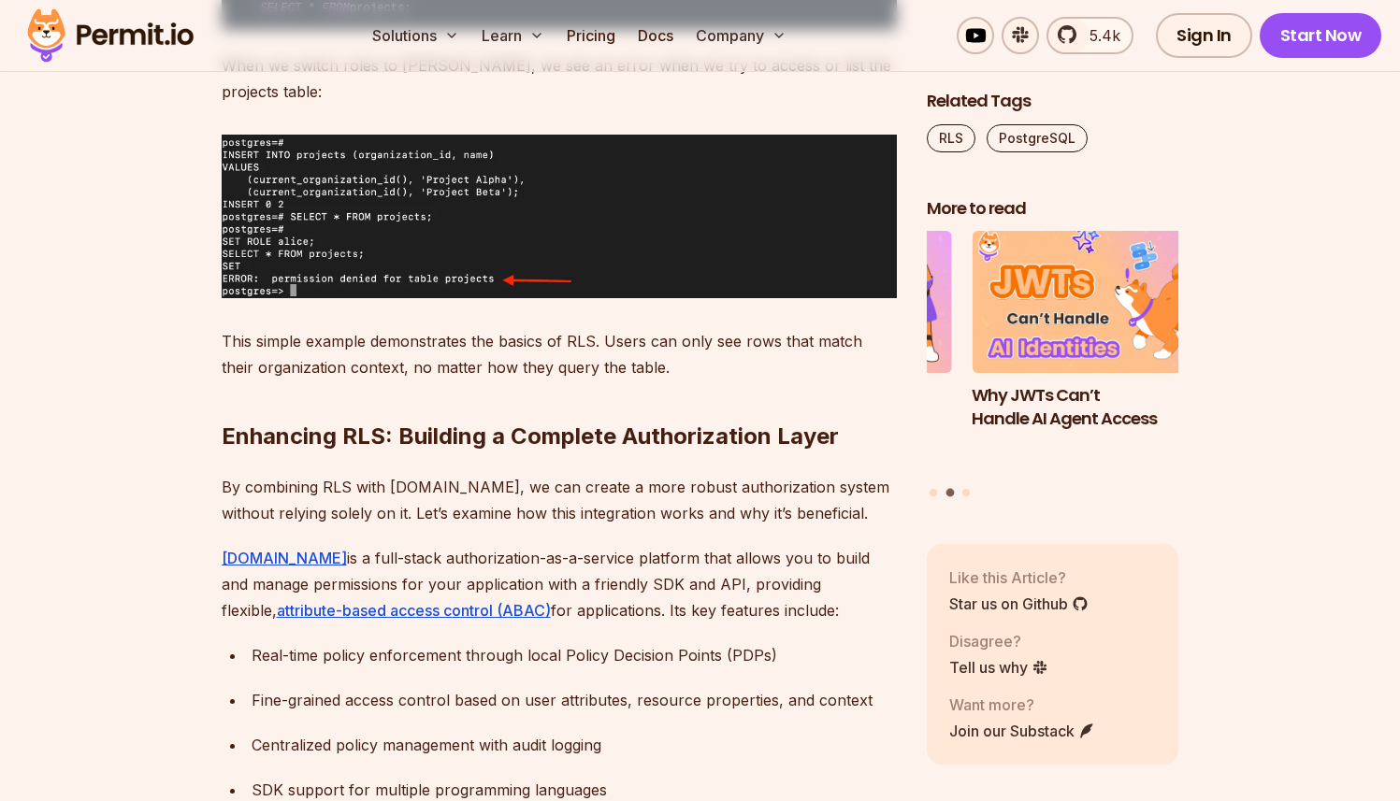
scroll to position [5533, 0]
